Goal: Contribute content: Add original content to the website for others to see

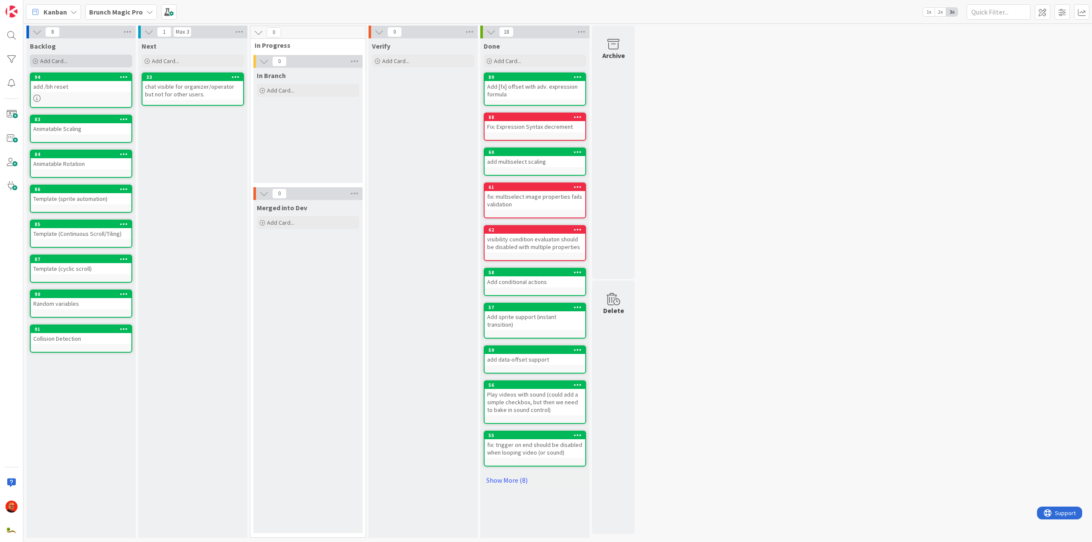
click at [67, 61] on div "Add Card..." at bounding box center [81, 61] width 102 height 13
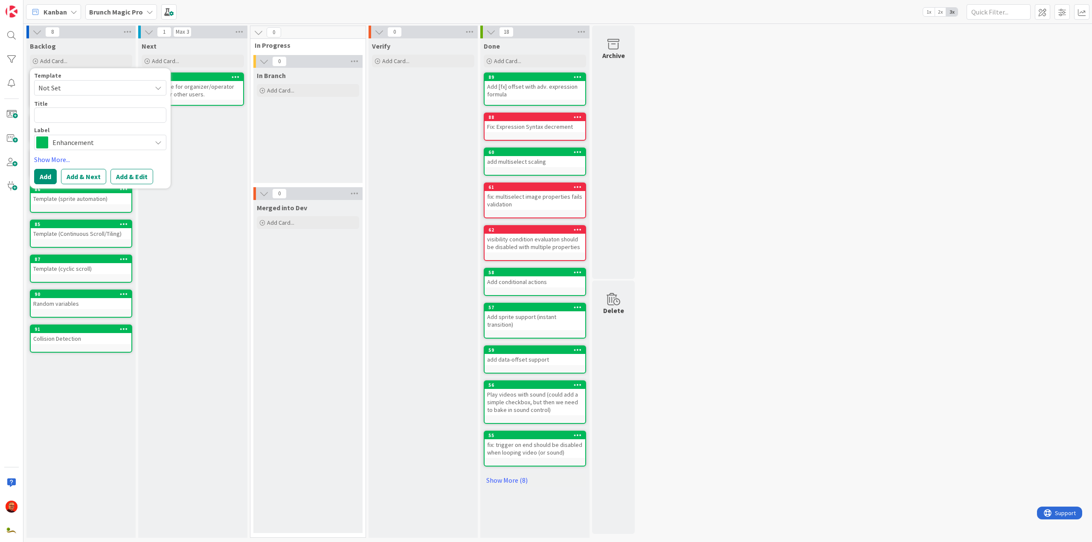
type textarea "x"
type textarea "R"
type textarea "x"
type textarea "Ro"
type textarea "x"
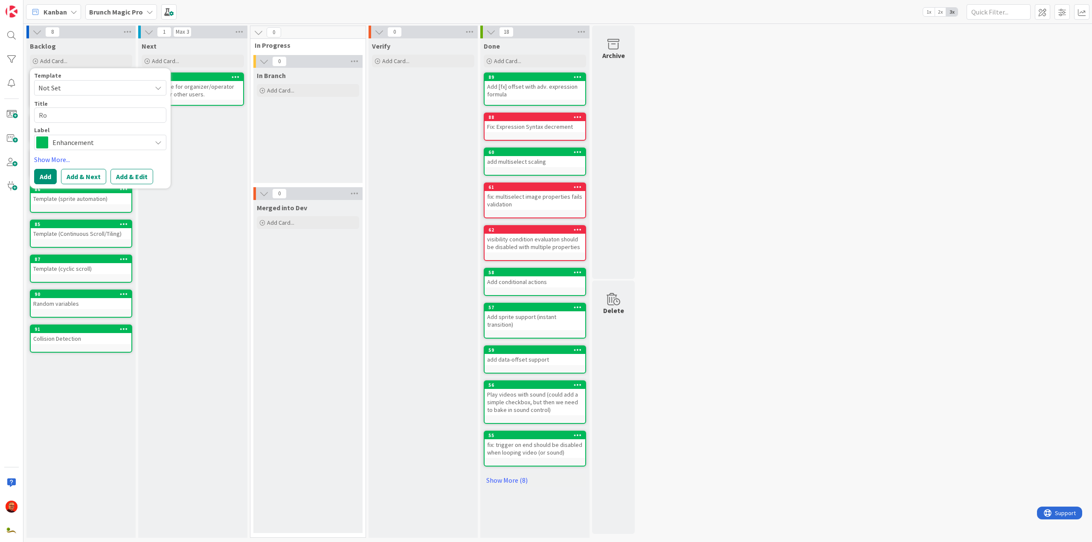
type textarea "Roo"
type textarea "x"
type textarea "Room"
type textarea "x"
type textarea "Room"
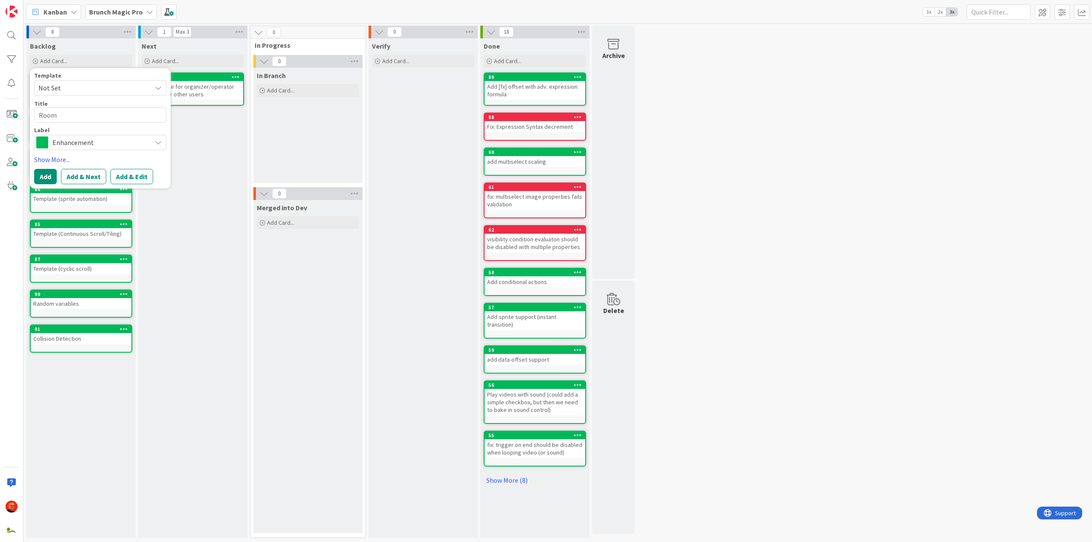
type textarea "x"
type textarea "Room D"
type textarea "x"
type textarea "Room De"
type textarea "x"
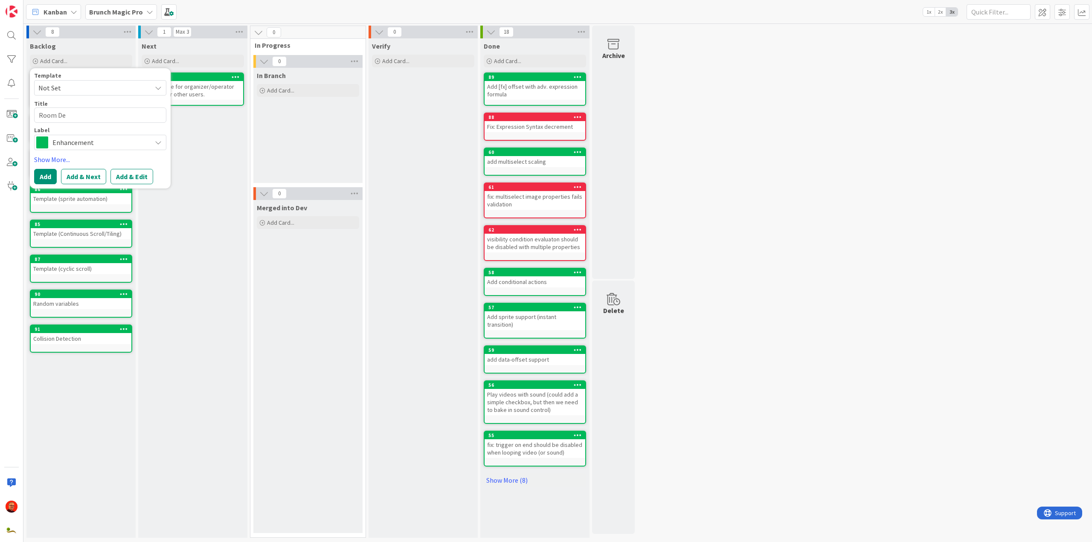
type textarea "Room Def"
type textarea "x"
type textarea "Room Deff"
type textarea "x"
type textarea "Room Def"
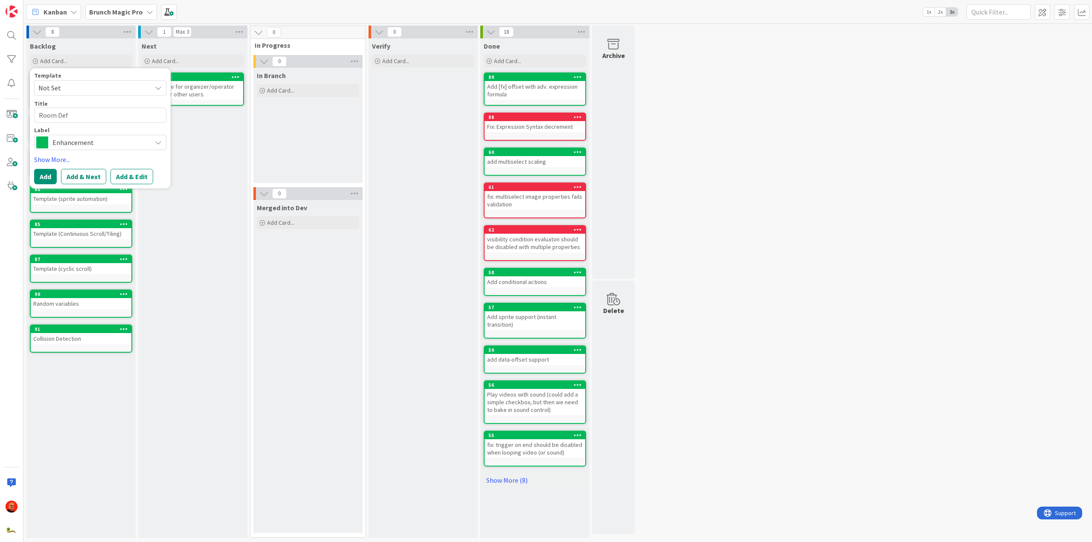
type textarea "x"
type textarea "Room Defa"
type textarea "x"
type textarea "Room Defau"
type textarea "x"
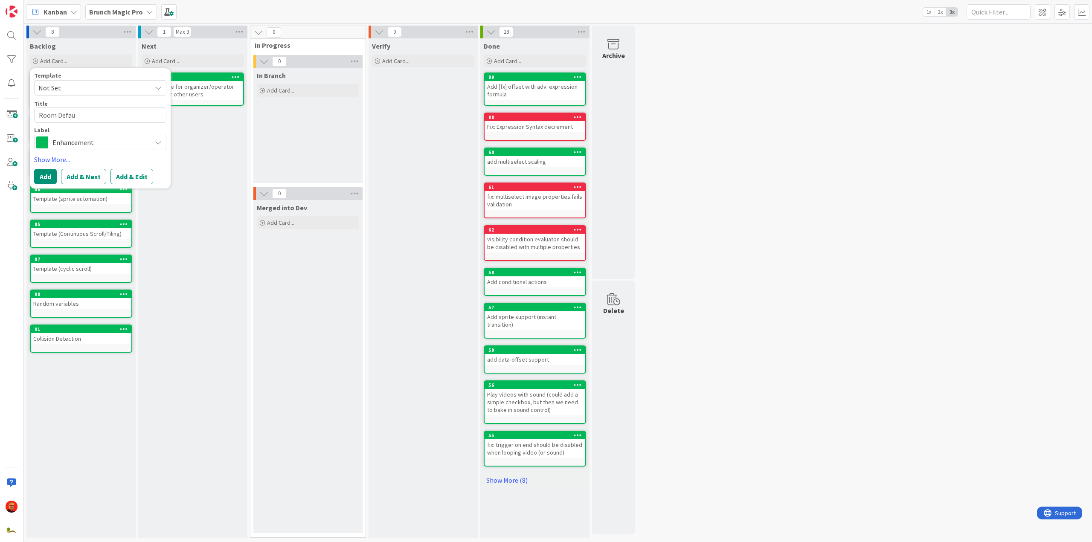
type textarea "Room Defaul"
type textarea "x"
type textarea "Room Default"
type textarea "x"
type textarea "Room Defaults"
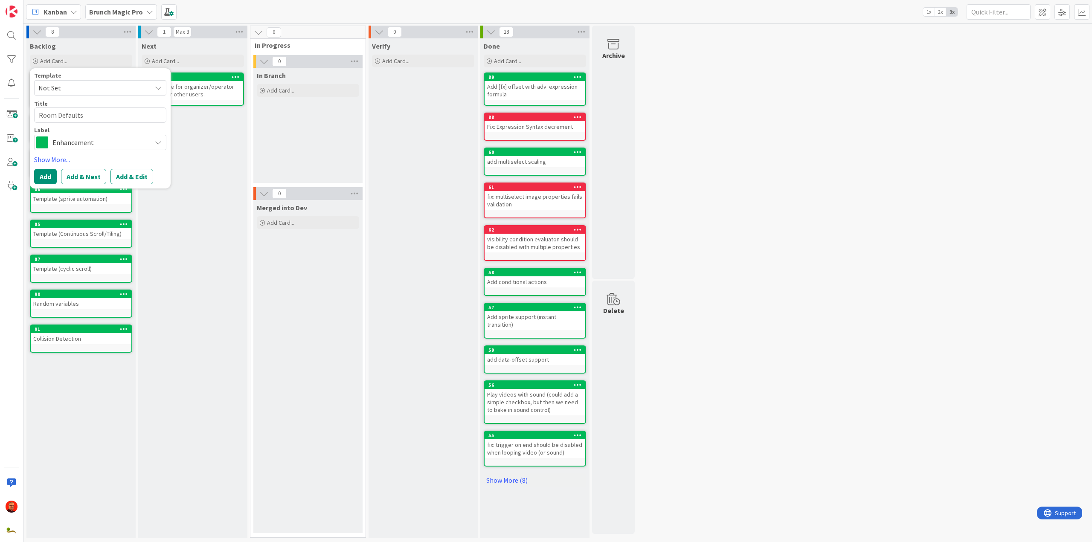
type textarea "x"
type textarea "Room Defaults."
type textarea "x"
type textarea "Room Defaults."
type textarea "x"
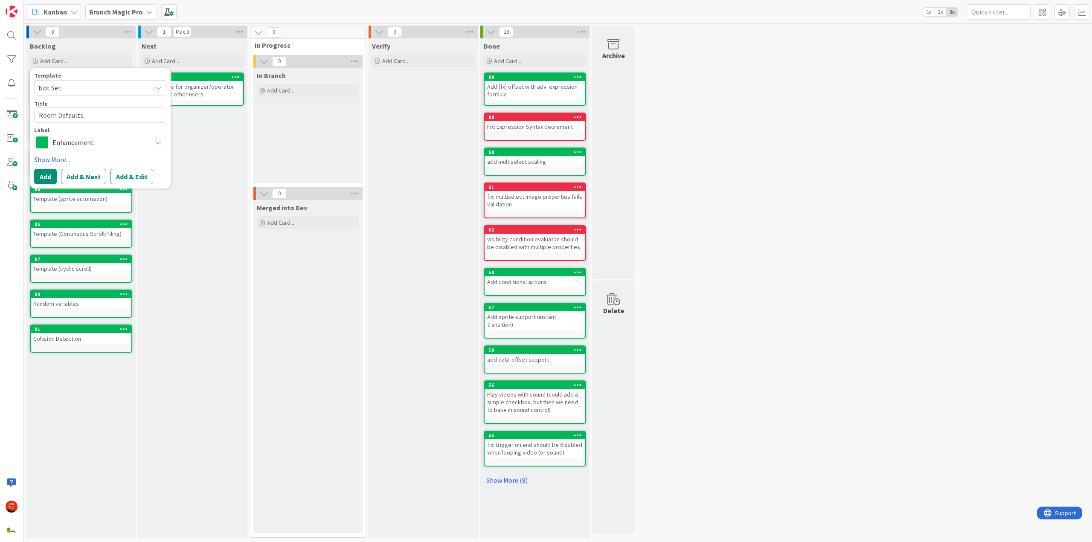
type textarea "Room Defaults. A"
type textarea "x"
type textarea "Room Defaults. Ad"
type textarea "x"
type textarea "Room Defaults. Add"
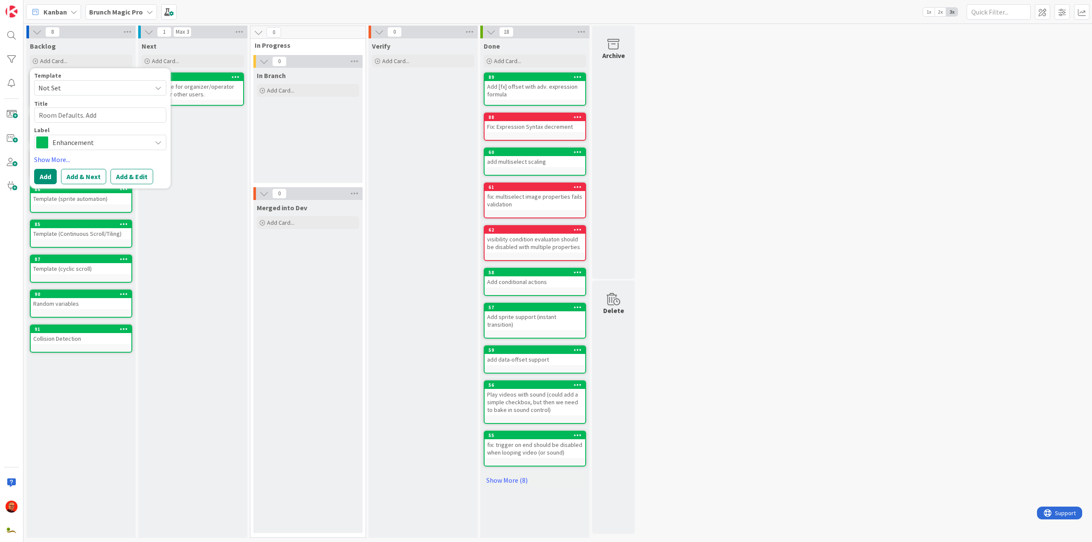
type textarea "x"
type textarea "Room Defaults. Add"
type textarea "x"
type textarea "Room Defaults. Add b"
type textarea "x"
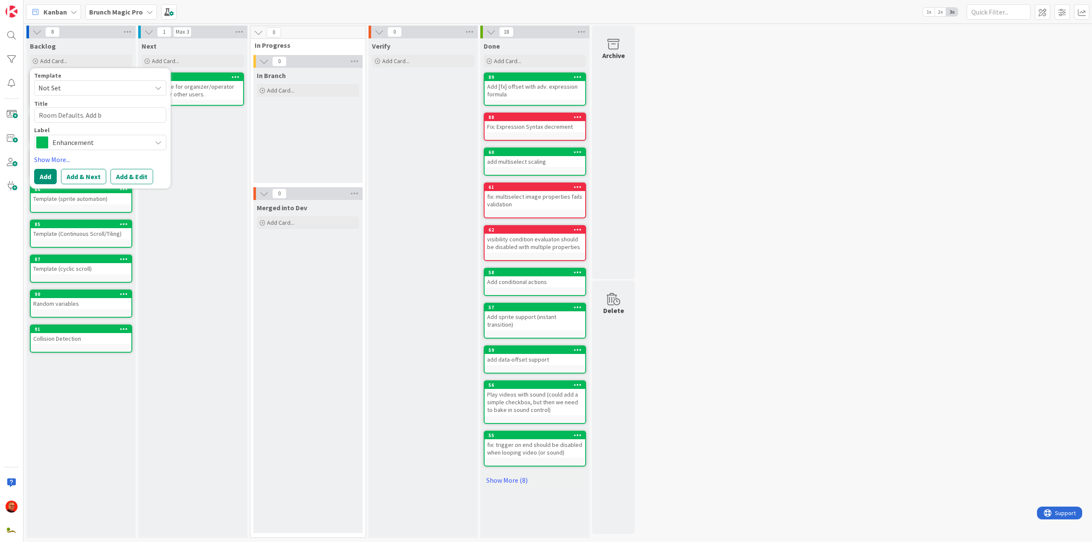
type textarea "Room Defaults. Add bu"
type textarea "x"
type textarea "Room Defaults. Add bub"
type textarea "x"
type textarea "Room Defaults. Add [PERSON_NAME]"
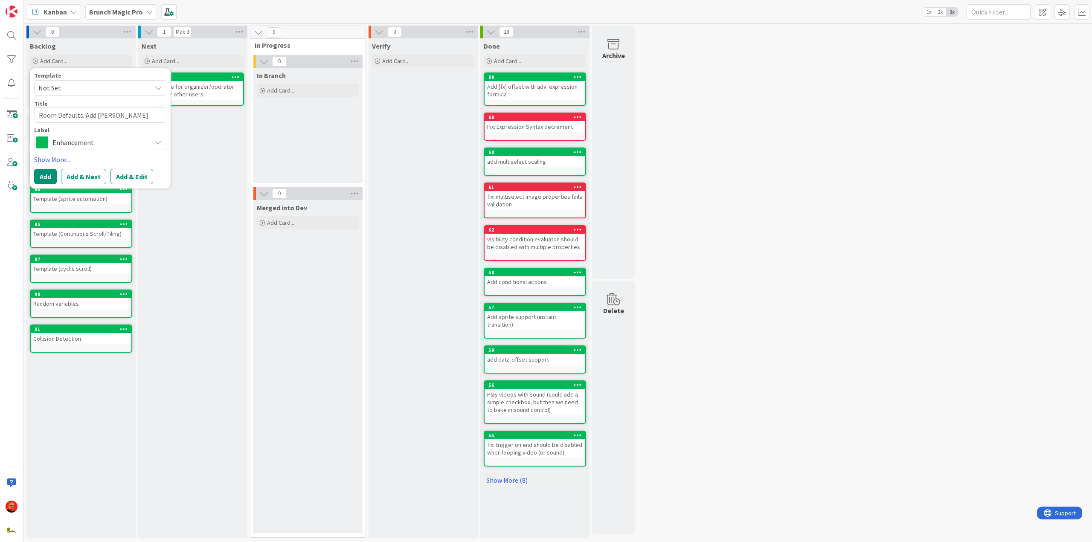
type textarea "x"
type textarea "Room Defaults. Add bubbl"
type textarea "x"
type textarea "Room Defaults. Add bubble"
type textarea "x"
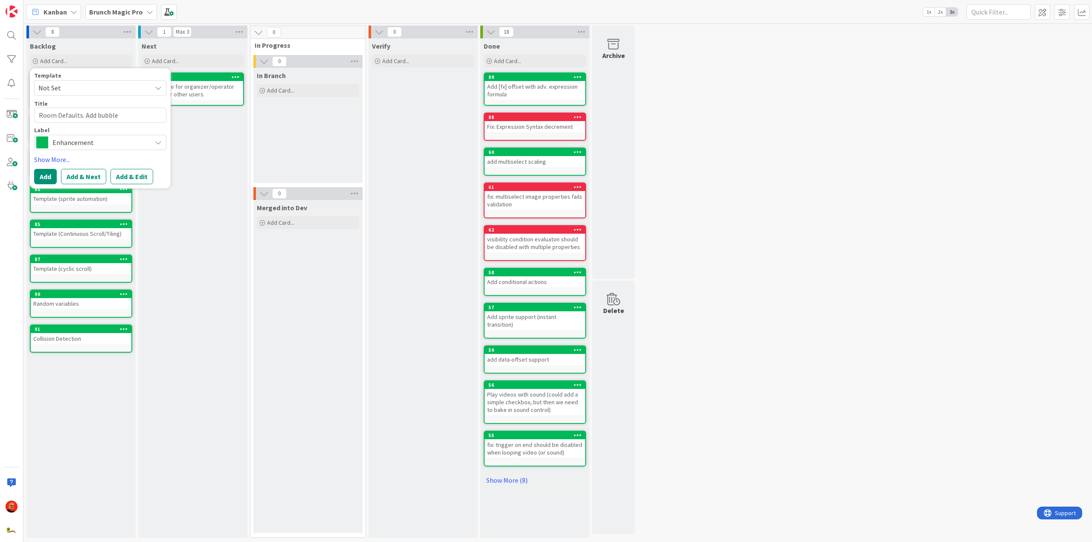
type textarea "Room Defaults. Add bubble"
type textarea "x"
type textarea "Room Defaults. Add bubble d"
type textarea "x"
type textarea "Room Defaults. Add bubble di"
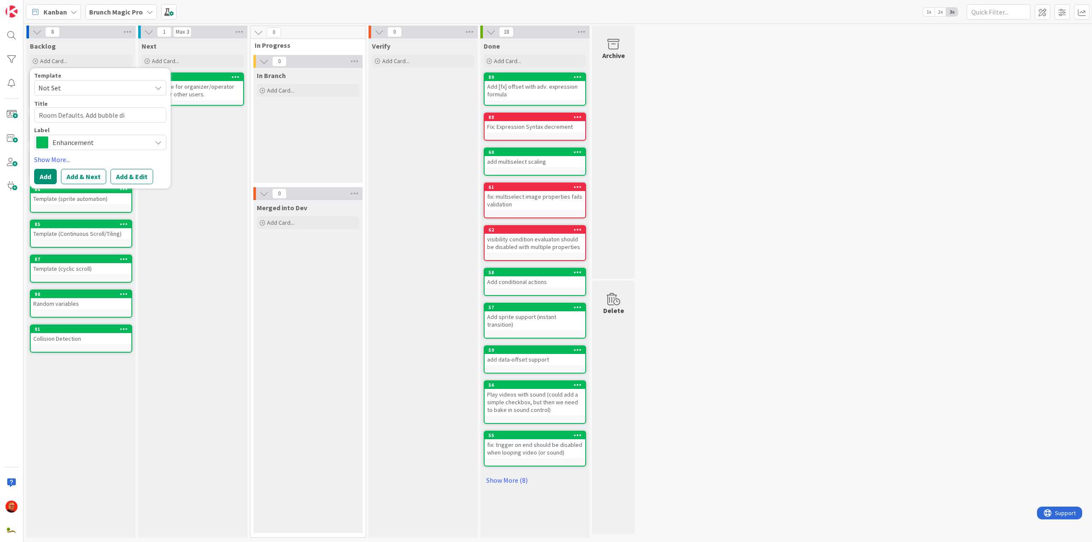
type textarea "x"
type textarea "Room Defaults. Add bubble dim"
type textarea "x"
type textarea "Room Defaults. Add bubble dime"
type textarea "x"
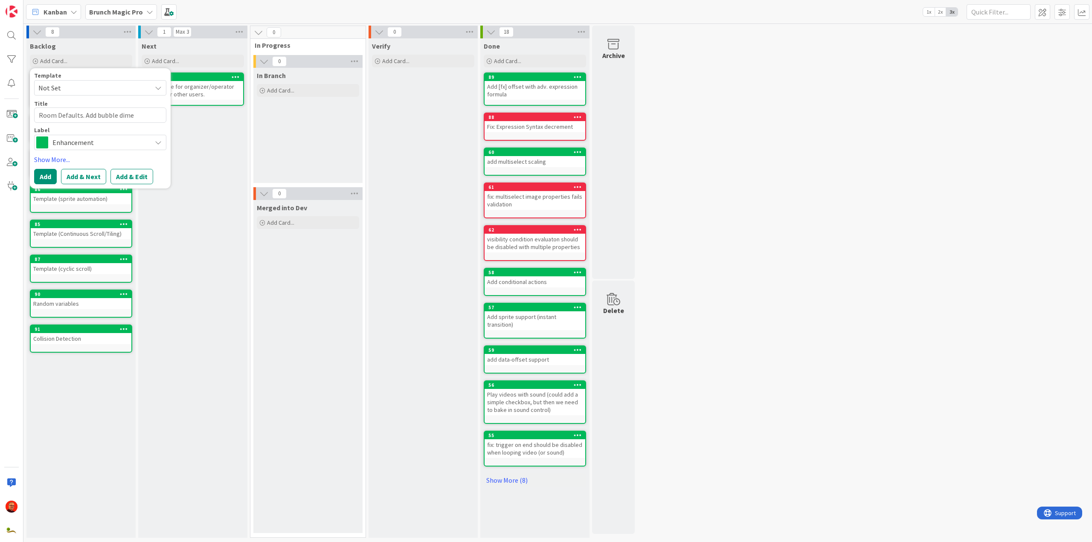
type textarea "Room Defaults. Add bubble dimen"
type textarea "x"
type textarea "Room Defaults. Add bubble [PERSON_NAME]"
type textarea "x"
type textarea "Room Defaults. Add bubble dimenti"
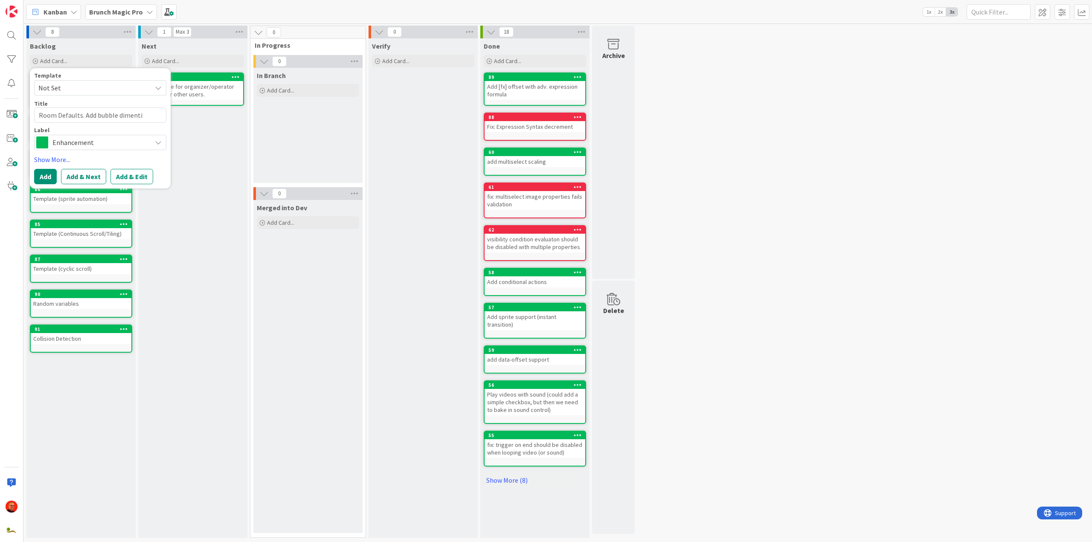
type textarea "x"
type textarea "Room Defaults. Add bubble dimentio"
type textarea "x"
type textarea "Room Defaults. Add bubble dimention"
type textarea "x"
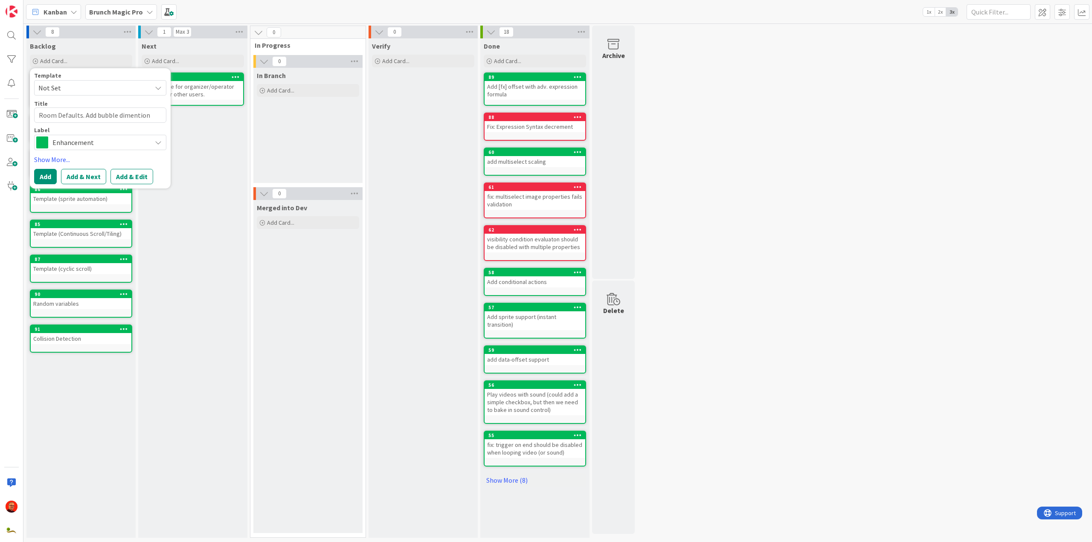
type textarea "Room Defaults. Add bubble dimention"
type textarea "x"
type textarea "Room Defaults. Add bubble dimention t"
type textarea "x"
type textarea "Room Defaults. Add bubble dimention to"
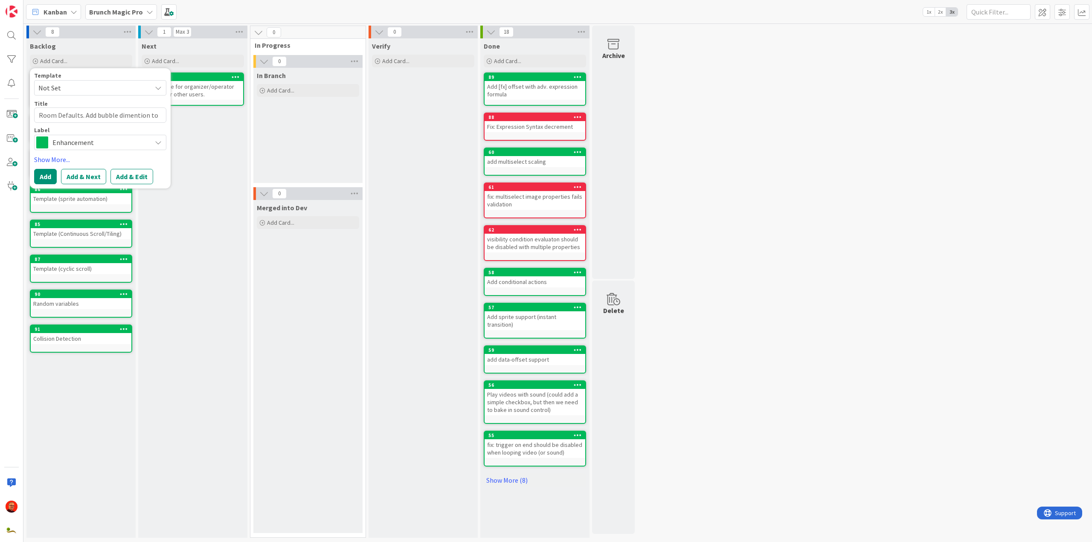
type textarea "x"
type textarea "Room Defaults. Add bubble dimention too"
type textarea "x"
type textarea "Room Defaults. Add bubble dimention tool"
type textarea "x"
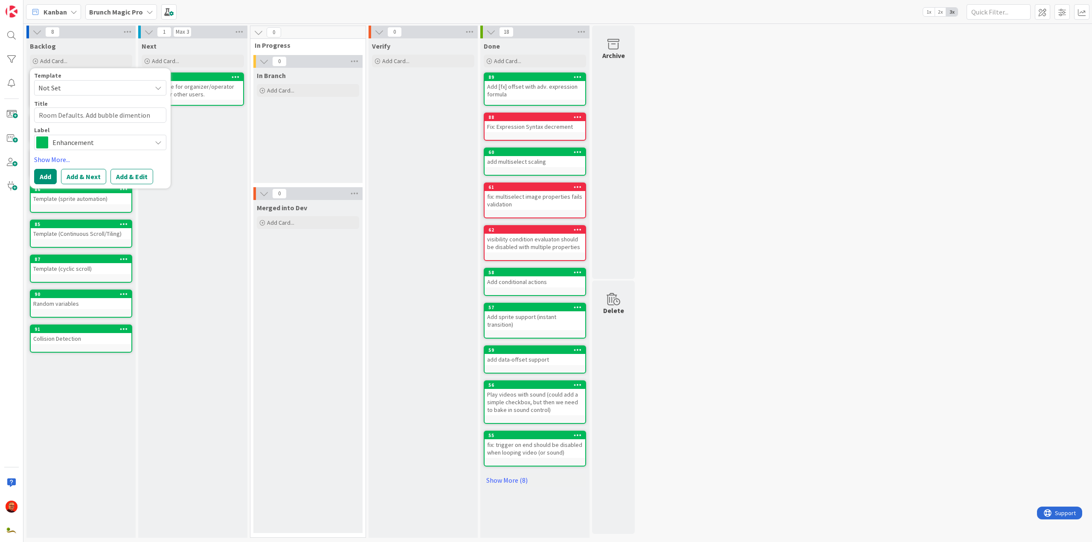
type textarea "Room Defaults. Add bubble dimention toolt"
type textarea "x"
type textarea "Room Defaults. Add bubble dimention toolti"
type textarea "x"
type textarea "Room Defaults. Add bubble dimention tooltip"
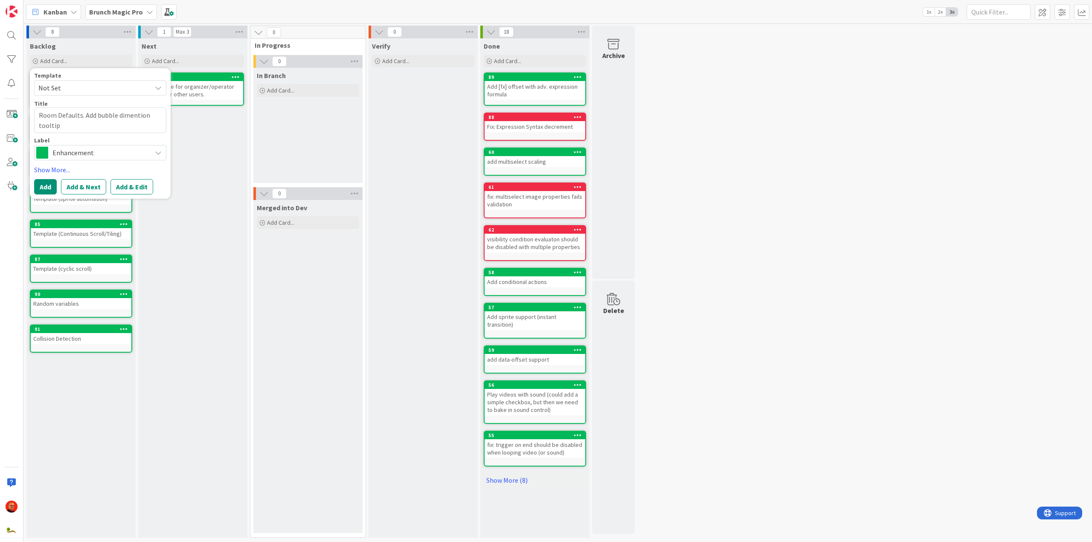
click at [140, 114] on textarea "Room Defaults. Add bubble dimention tooltip" at bounding box center [100, 120] width 132 height 26
type textarea "x"
type textarea "Room Defaults. Add bubble dimenion tooltip"
type textarea "x"
type textarea "Room Defaults. Add bubble dimension tooltip"
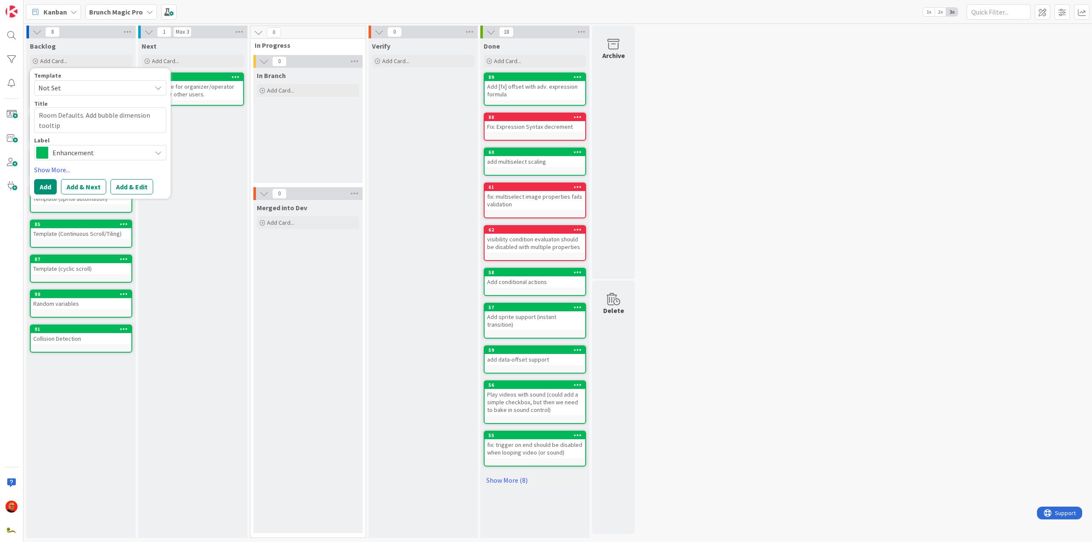
click at [60, 122] on textarea "Room Defaults. Add bubble dimension tooltip" at bounding box center [100, 120] width 132 height 26
type textarea "x"
type textarea "Room Defaults. Add bubble dimension tooltip"
type textarea "x"
type textarea "Room Defaults. Add bubble dimension tooltip ("
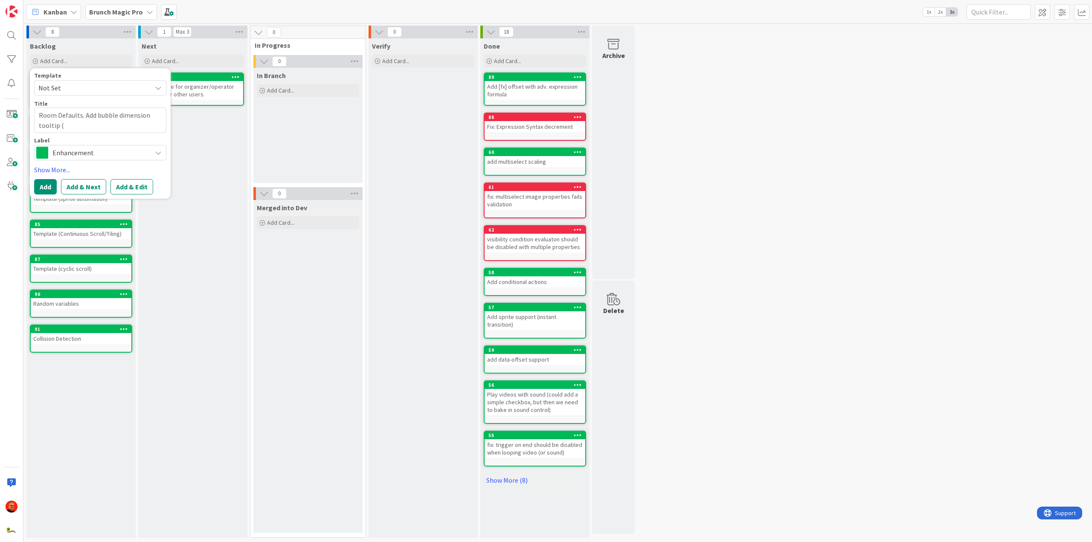
type textarea "x"
type textarea "Room Defaults. Add bubble dimension tooltip (1"
type textarea "x"
type textarea "Room Defaults. Add bubble dimension tooltip (17"
type textarea "x"
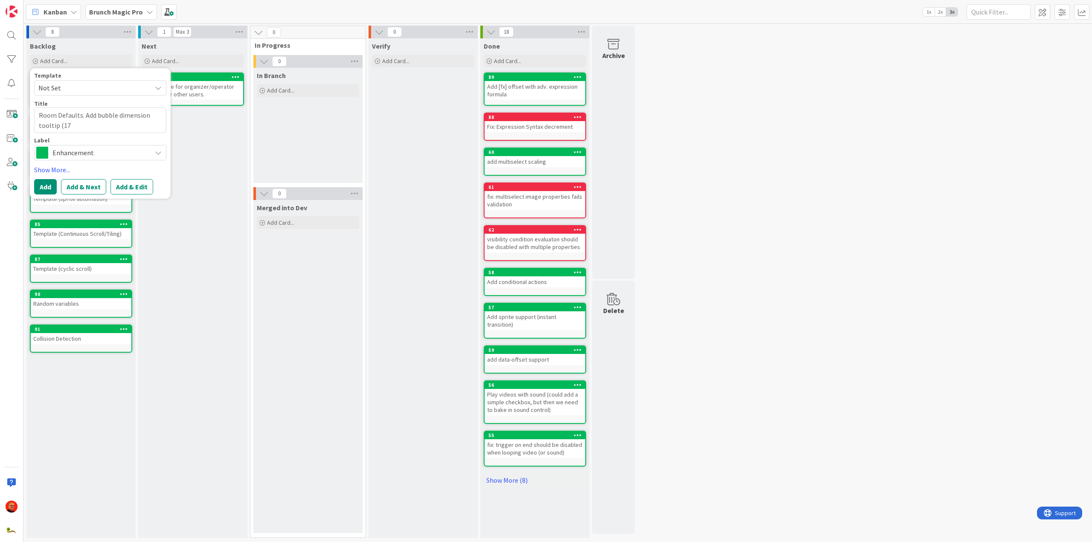
type textarea "Room Defaults. Add bubble dimension tooltip (175"
type textarea "x"
type textarea "Room Defaults. Add bubble dimension tooltip (175x"
type textarea "x"
type textarea "Room Defaults. Add bubble dimension tooltip (175x1"
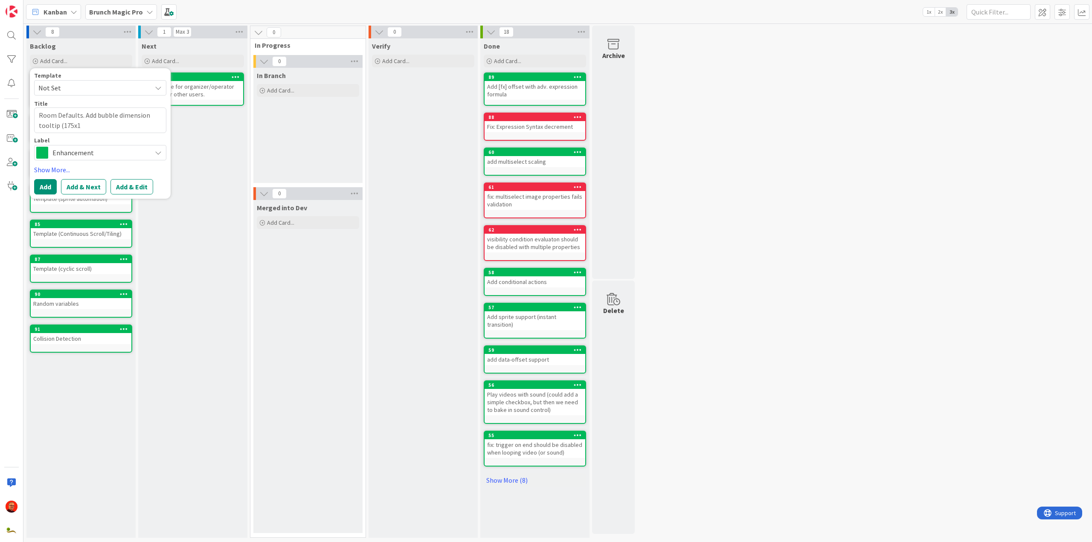
type textarea "x"
type textarea "Room Defaults. Add bubble dimension tooltip (175x15"
type textarea "x"
type textarea "Room Defaults. Add bubble dimension tooltip (175x150"
type textarea "x"
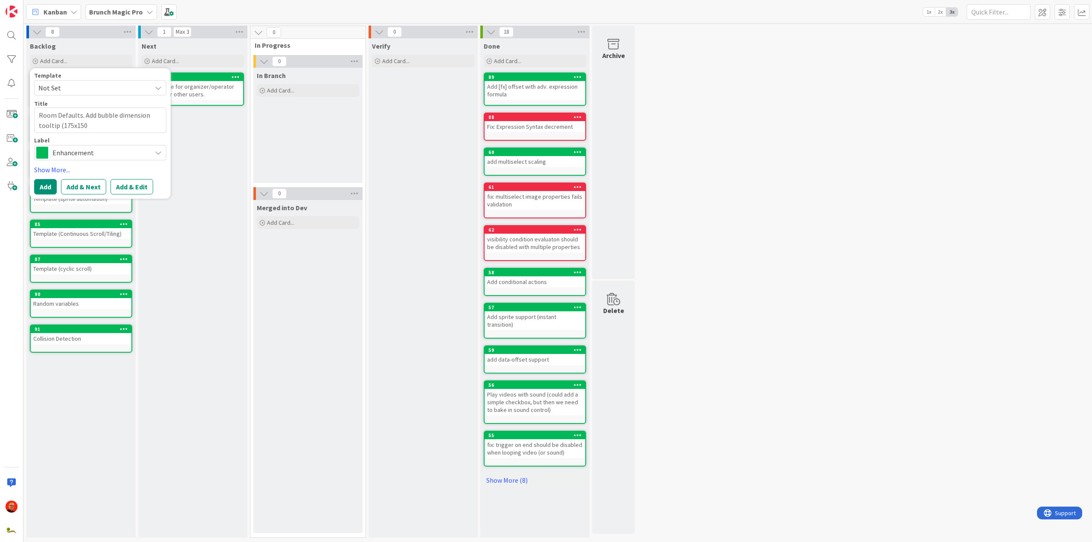
type textarea "Room Defaults. Add bubble dimension tooltip (175x150p"
type textarea "x"
type textarea "Room Defaults. Add bubble dimension tooltip (175x150px"
type textarea "x"
type textarea "Room Defaults. Add bubble dimension tooltip (175x150px)"
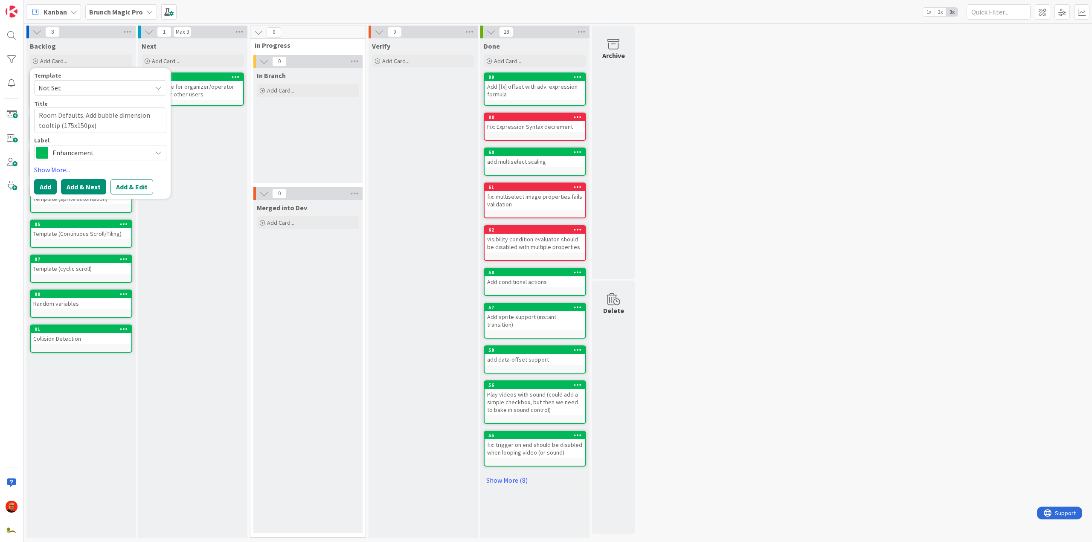
click at [82, 183] on button "Add & Next" at bounding box center [83, 186] width 45 height 15
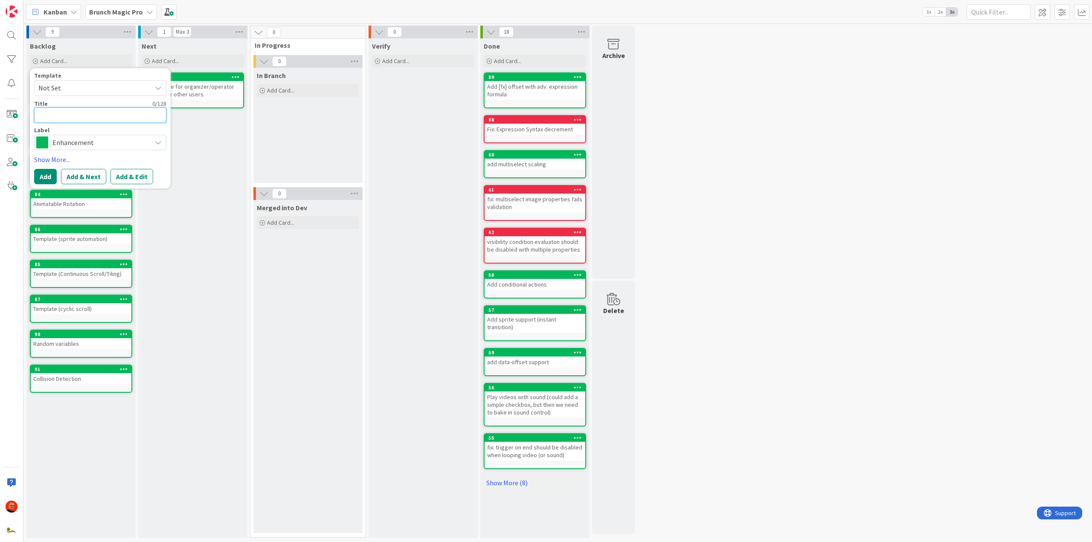
click at [63, 116] on textarea at bounding box center [100, 114] width 132 height 15
type textarea "x"
type textarea "R"
type textarea "x"
type textarea "Ro"
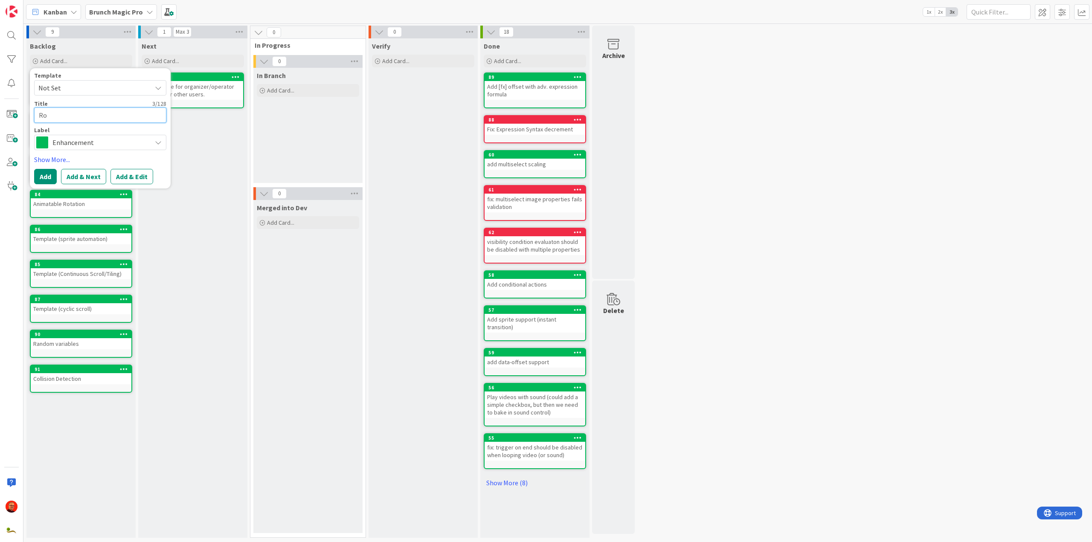
type textarea "x"
type textarea "Roo"
type textarea "x"
type textarea "Room"
type textarea "x"
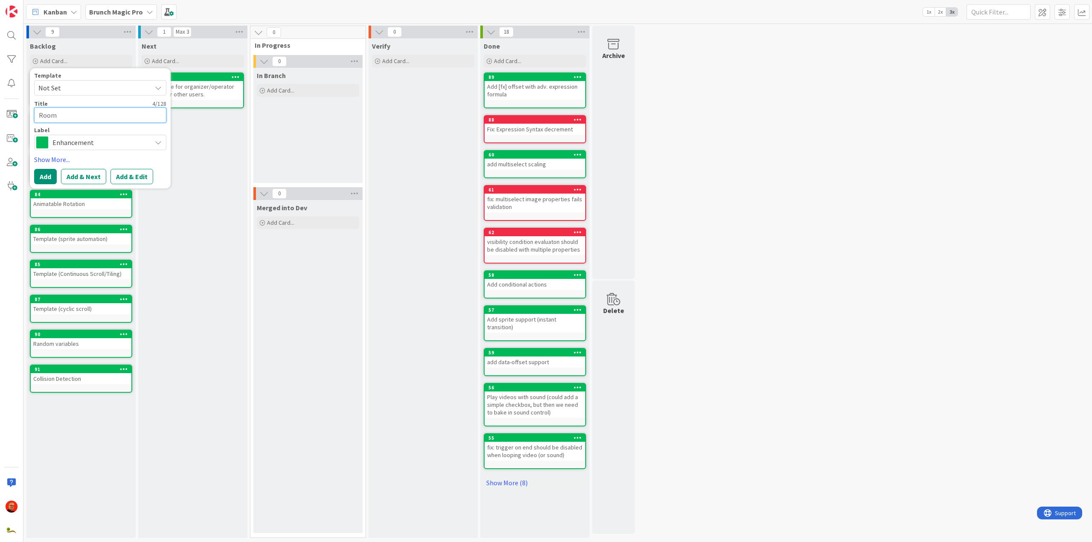
type textarea "Room"
type textarea "x"
type textarea "Room D"
type textarea "x"
type textarea "Room De"
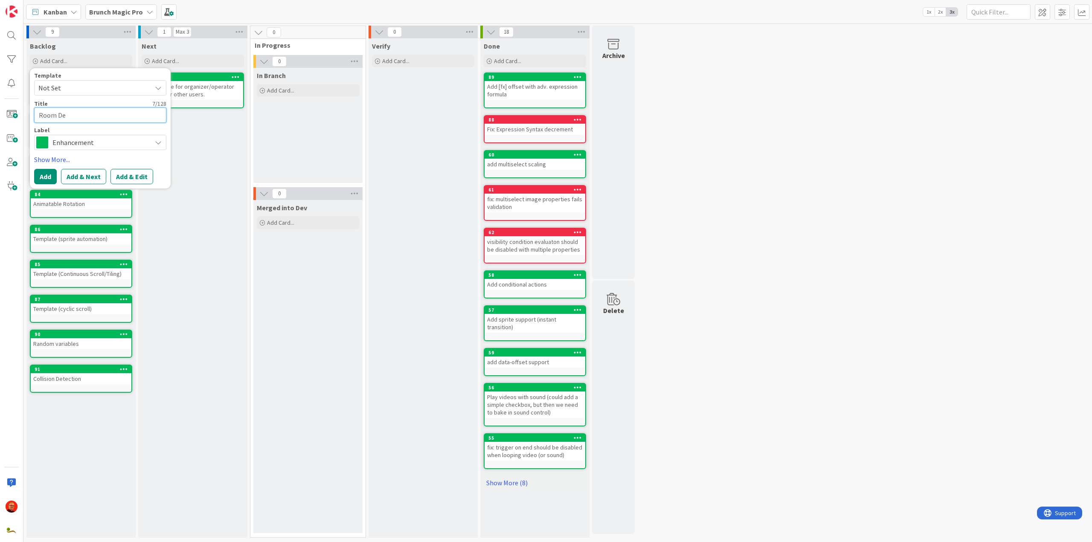
type textarea "x"
type textarea "Room Def"
type textarea "x"
type textarea "Room Defa"
type textarea "x"
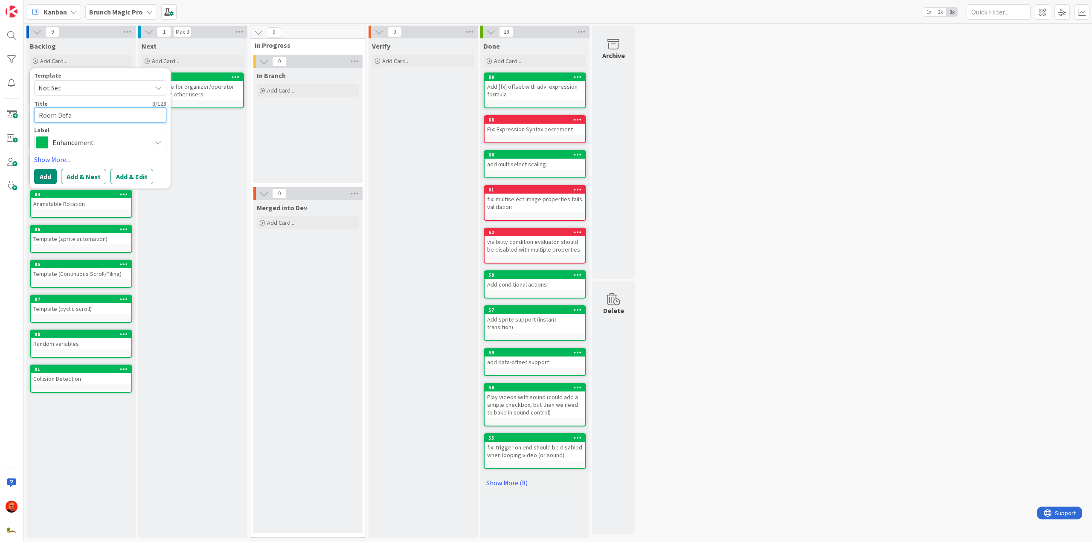
type textarea "Room Defau"
type textarea "x"
type textarea "Room Defaut"
type textarea "x"
type textarea "Room Defau"
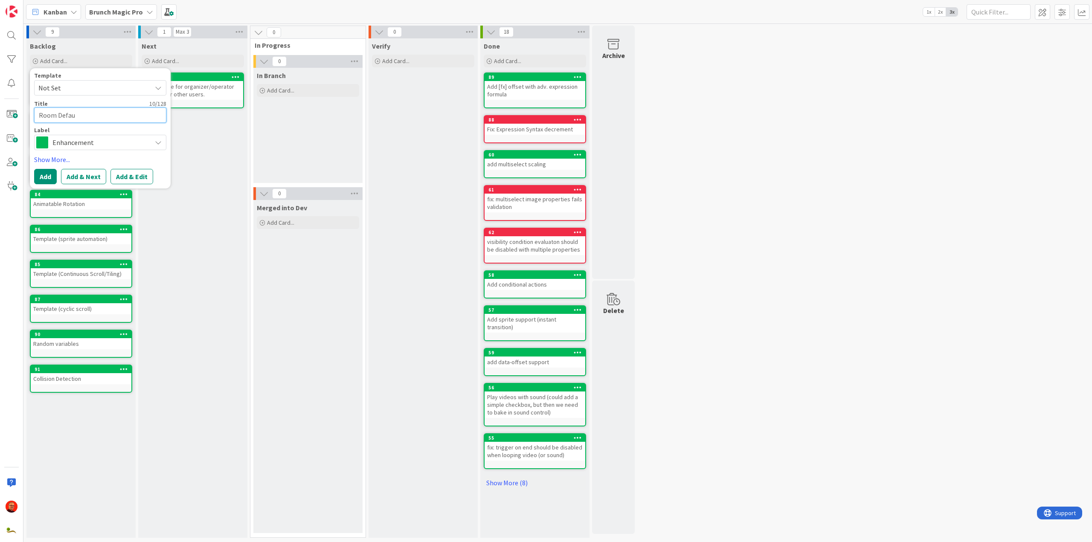
type textarea "x"
type textarea "Room Default"
type textarea "x"
type textarea "Room Default"
type textarea "x"
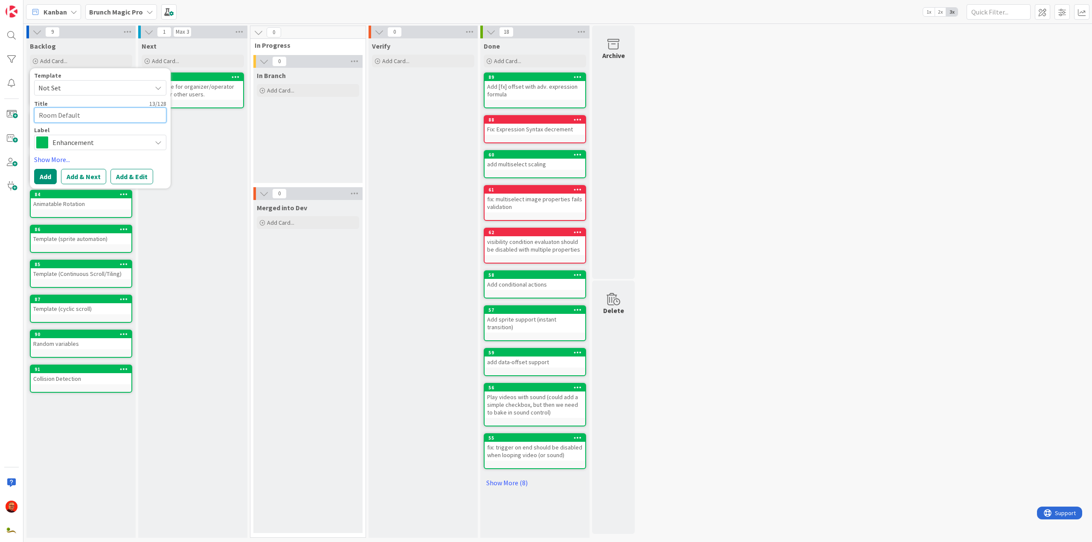
type textarea "Room Default"
type textarea "x"
type textarea "Room Default:"
type textarea "x"
type textarea "Room Default:"
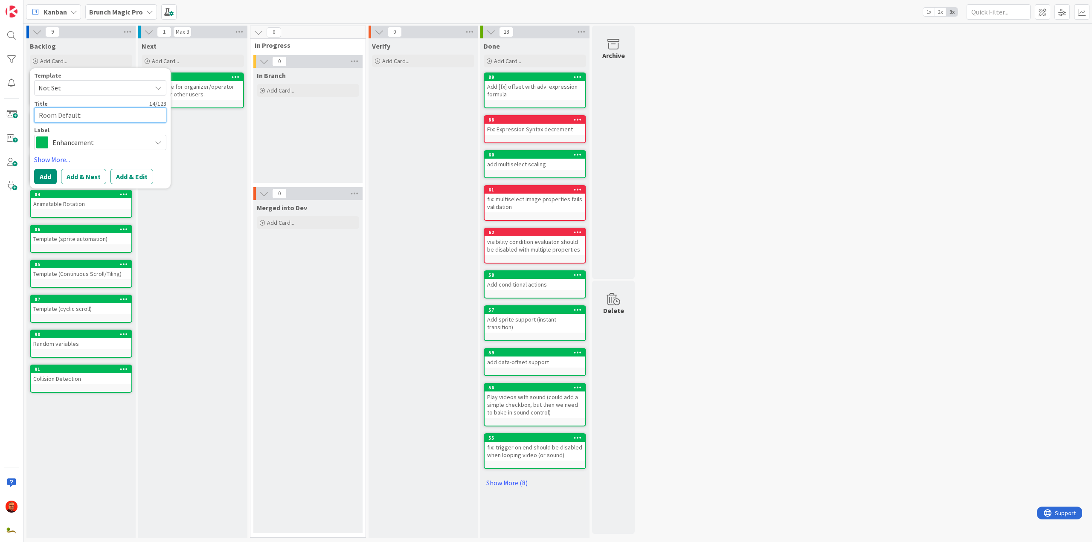
type textarea "x"
type textarea "Room Default: m"
type textarea "x"
type textarea "Room Default: mo"
type textarea "x"
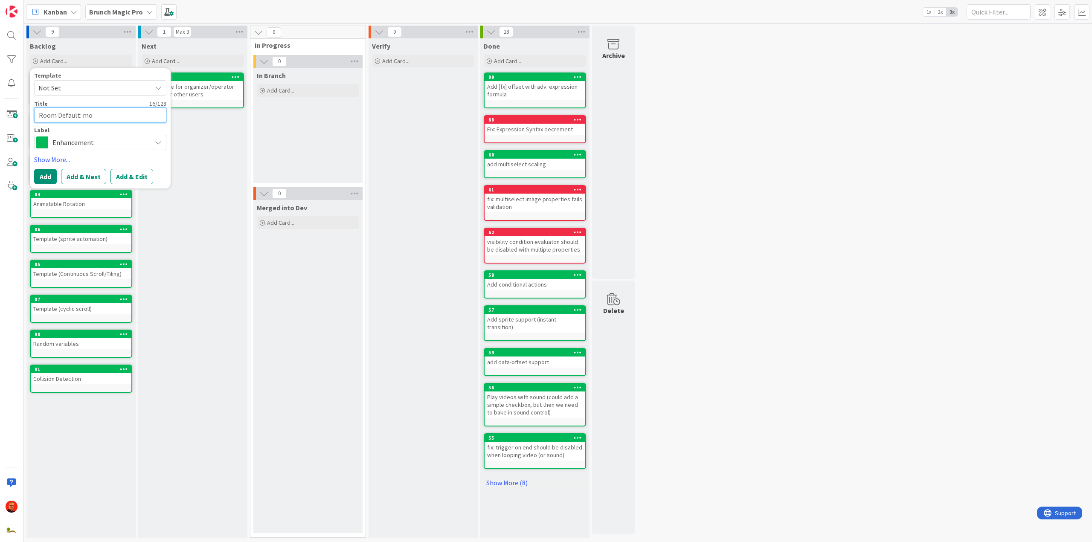
type textarea "Room Default: mov"
type textarea "x"
type textarea "Room Default: move"
type textarea "x"
type textarea "Room Default: move"
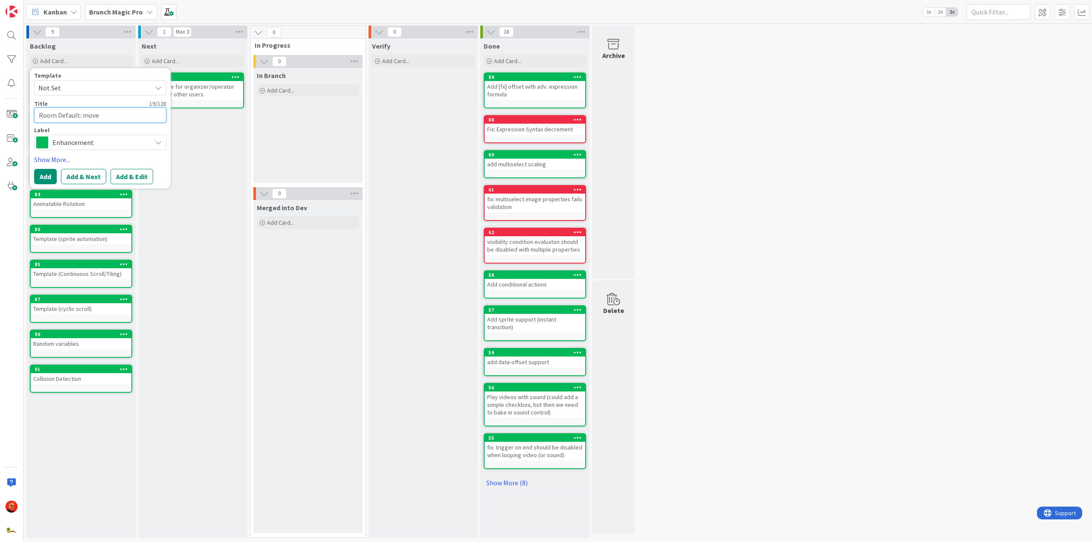
type textarea "x"
type textarea "Room Default: move c"
type textarea "x"
type textarea "Room Default: move ch"
type textarea "x"
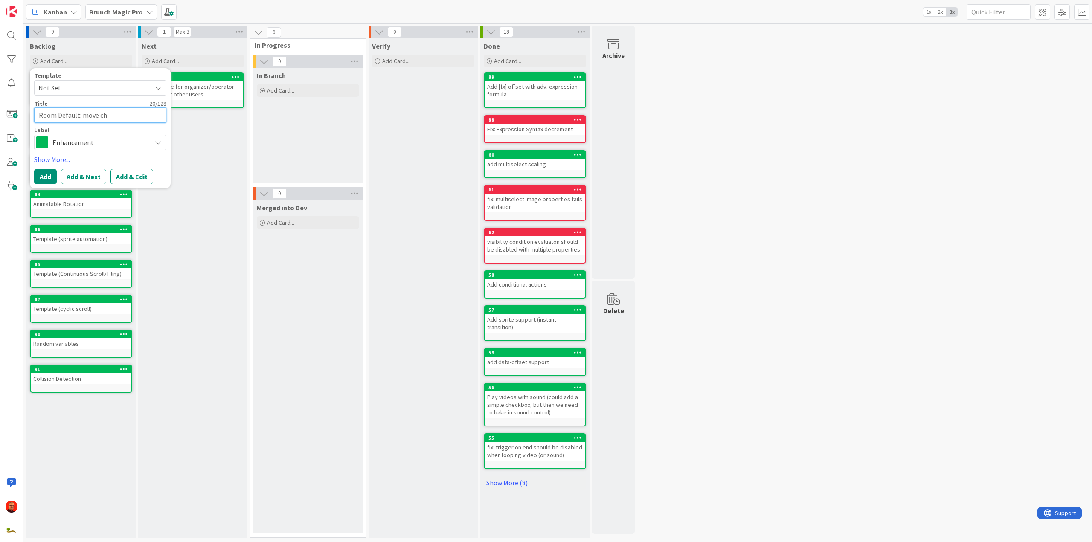
type textarea "Room Default: move cha"
type textarea "x"
type textarea "Room Default: move chat"
type textarea "x"
type textarea "Room Default: move chat"
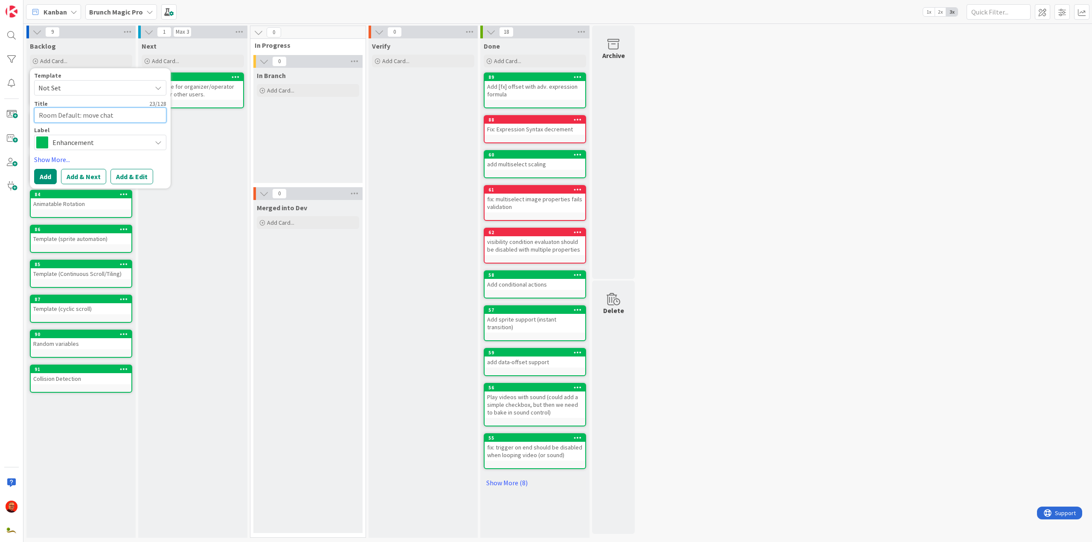
type textarea "x"
type textarea "Room Default: move chat t"
type textarea "x"
type textarea "Room Default: move chat to"
type textarea "x"
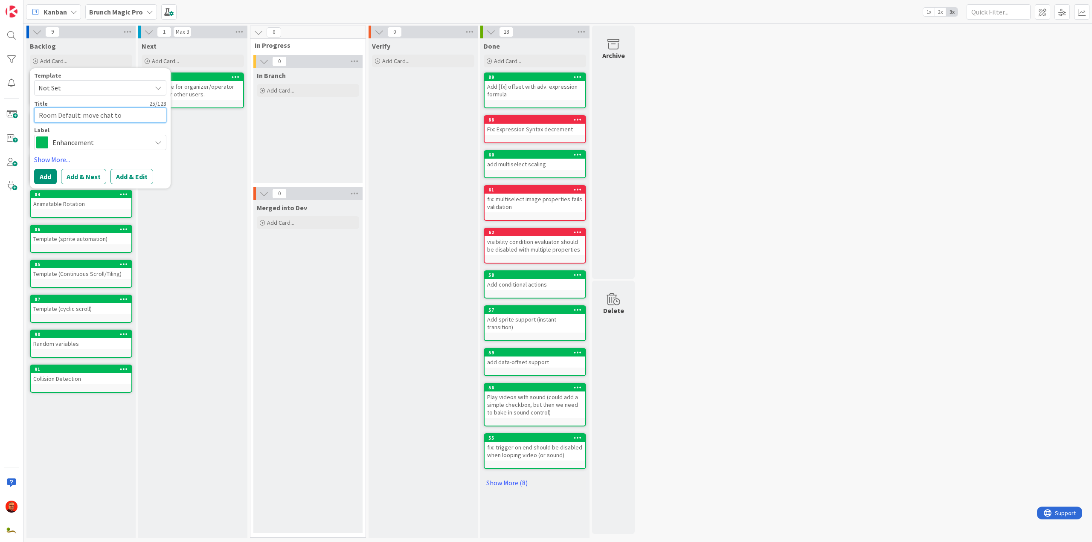
type textarea "Room Default: move chat to"
type textarea "x"
type textarea "Room Default: move chat to i"
type textarea "x"
type textarea "Room Default: move chat to it"
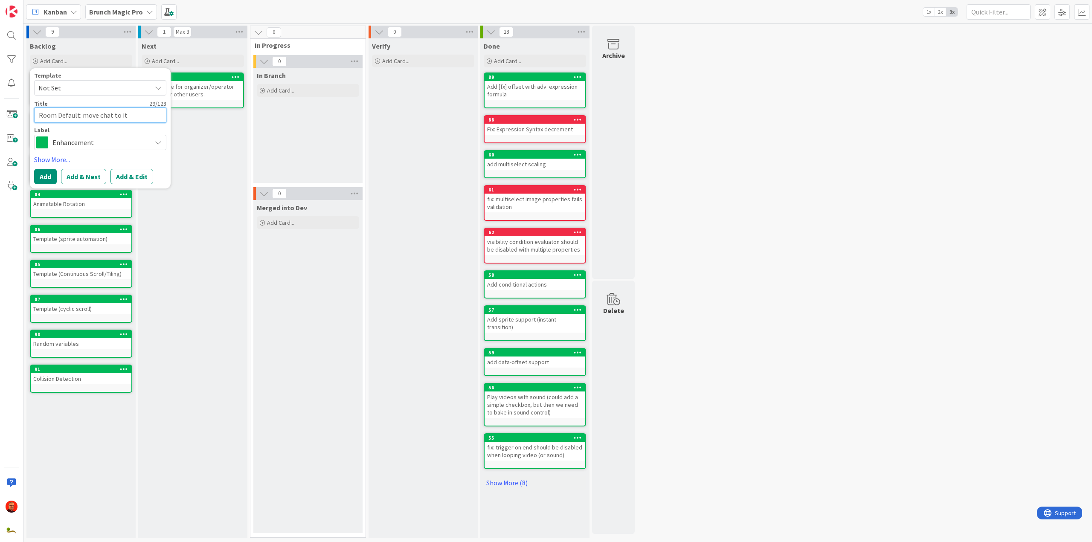
type textarea "x"
type textarea "Room Default: move chat to it'"
type textarea "x"
type textarea "Room Default: move chat to it's"
type textarea "x"
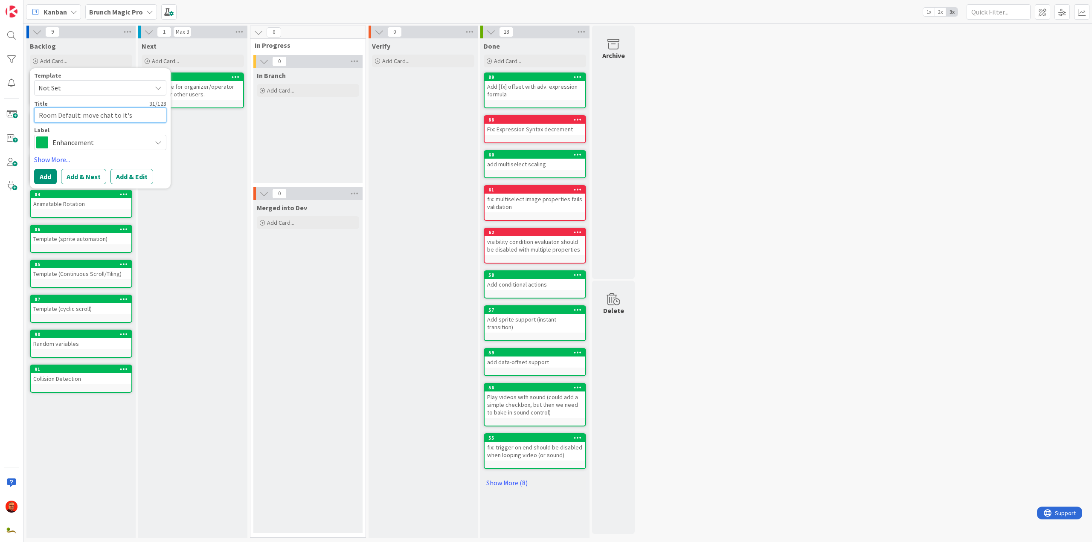
type textarea "Room Default: move chat to it'"
type textarea "x"
type textarea "Room Default: move chat to it"
type textarea "x"
type textarea "Room Default: move chat to its"
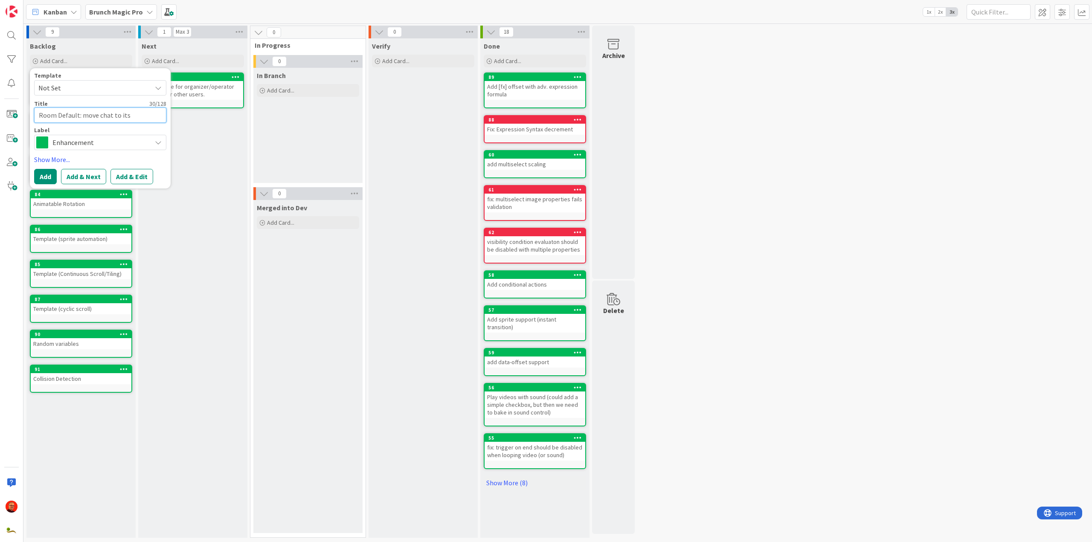
type textarea "x"
type textarea "Room Default: move chat to its"
type textarea "x"
type textarea "Room Default: move chat to its o"
type textarea "x"
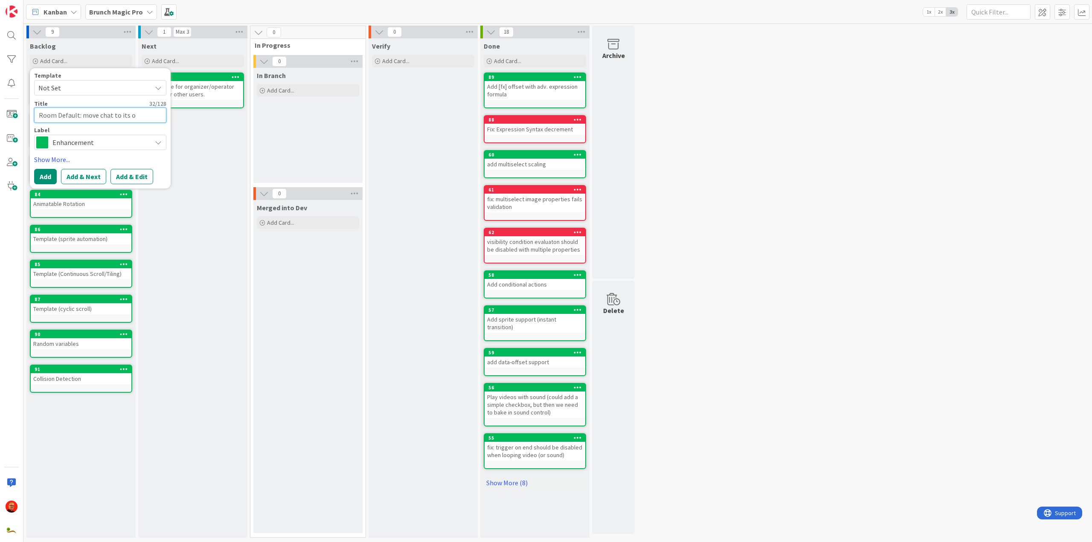
type textarea "Room Default: move chat to its on"
type textarea "x"
click at [109, 115] on textarea "Room Default: move chat to its own tab" at bounding box center [100, 114] width 132 height 15
click at [76, 184] on button "Add & Next" at bounding box center [83, 186] width 45 height 15
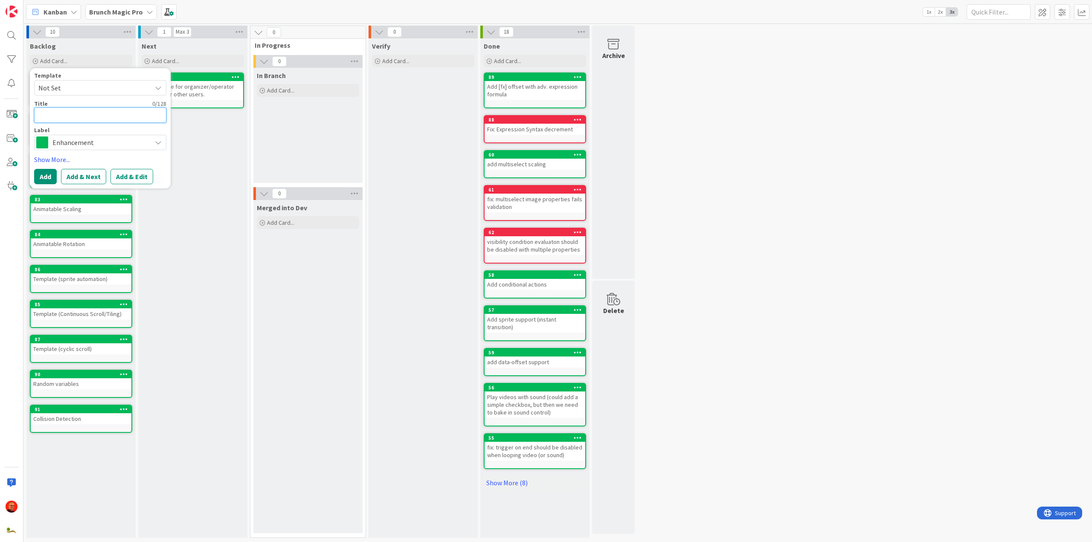
click at [80, 113] on textarea at bounding box center [100, 114] width 132 height 15
click at [57, 141] on span "Enhancement" at bounding box center [99, 143] width 95 height 12
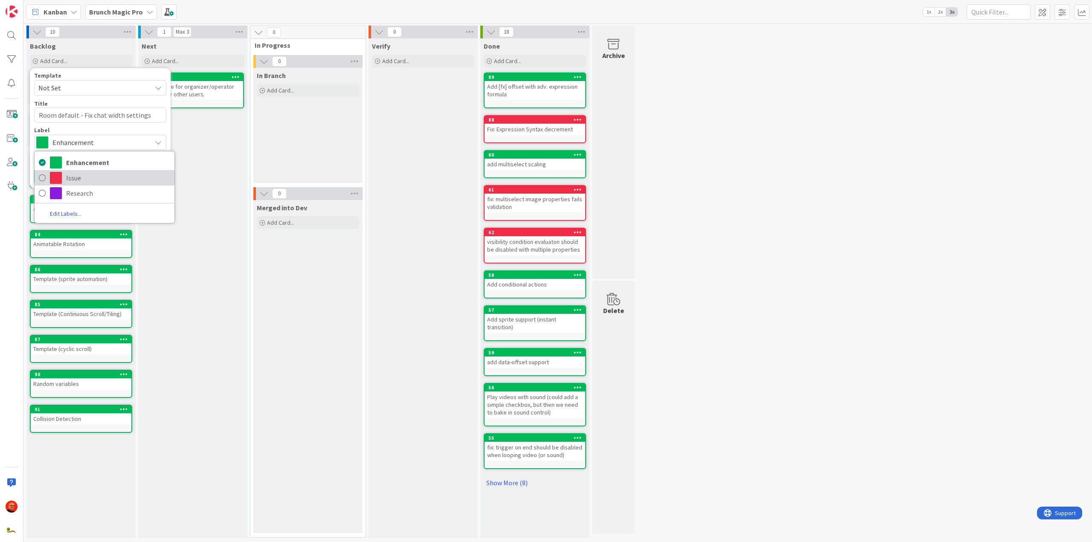
click at [60, 177] on span at bounding box center [56, 178] width 12 height 12
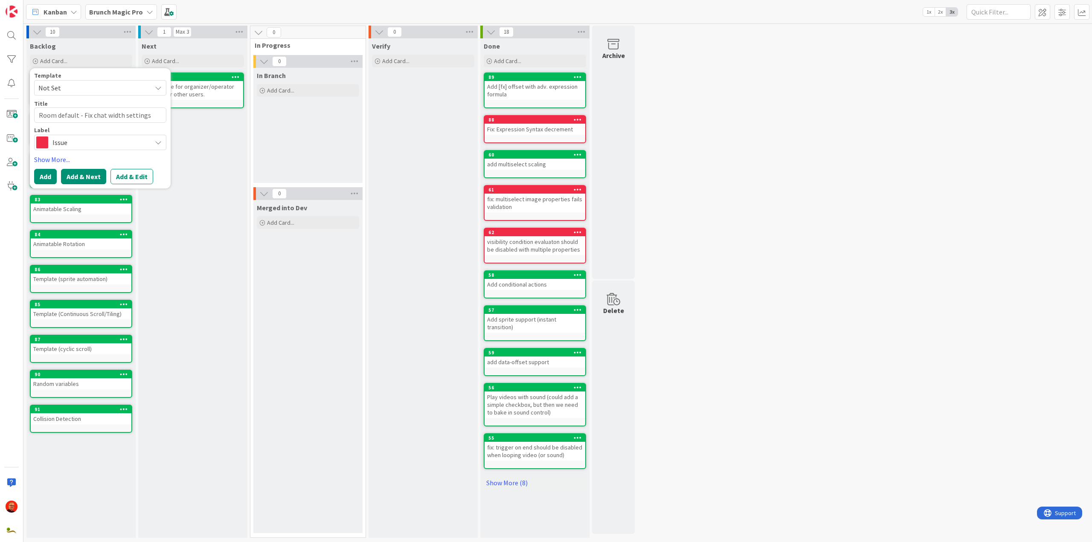
click at [76, 176] on button "Add & Next" at bounding box center [83, 176] width 45 height 15
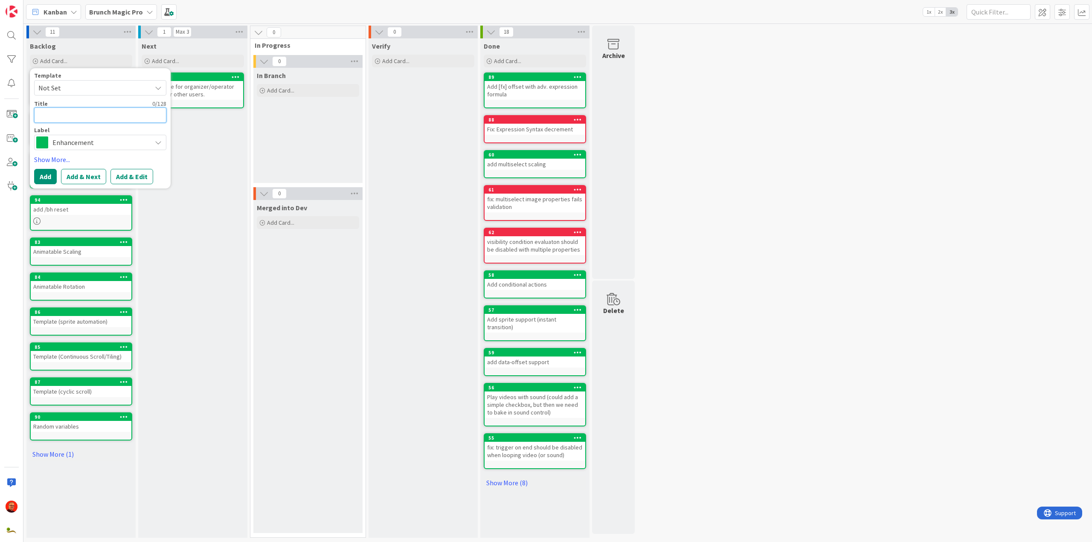
click at [70, 119] on textarea at bounding box center [100, 114] width 132 height 15
click at [51, 185] on button "Add" at bounding box center [45, 186] width 23 height 15
